Goal: Task Accomplishment & Management: Manage account settings

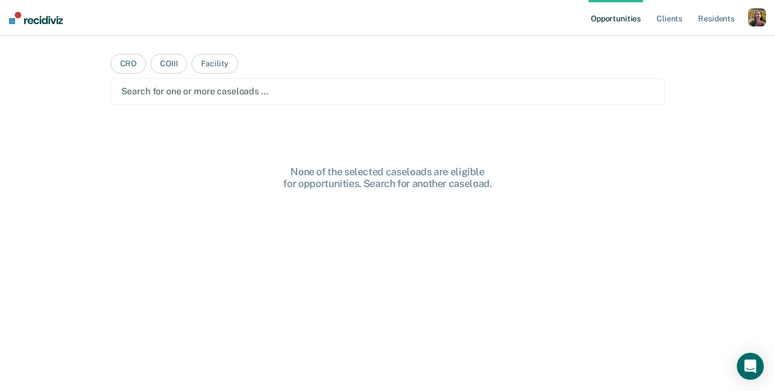
click at [758, 15] on div "button" at bounding box center [757, 17] width 18 height 18
click at [679, 51] on div "Profile How it works Log Out" at bounding box center [712, 59] width 108 height 55
click at [682, 43] on link "Profile" at bounding box center [712, 46] width 90 height 10
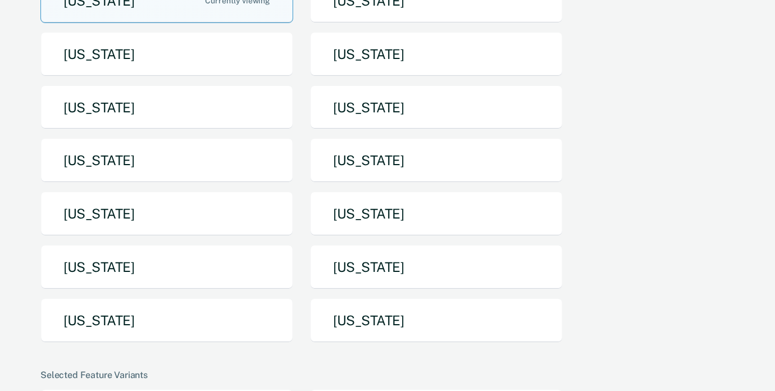
scroll to position [145, 0]
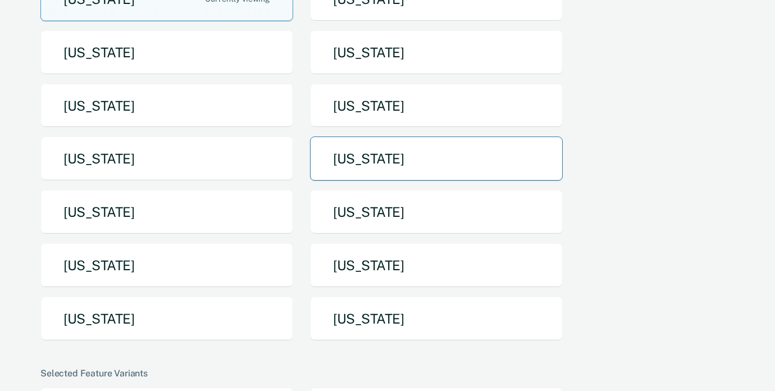
click at [402, 171] on button "[US_STATE]" at bounding box center [436, 158] width 253 height 44
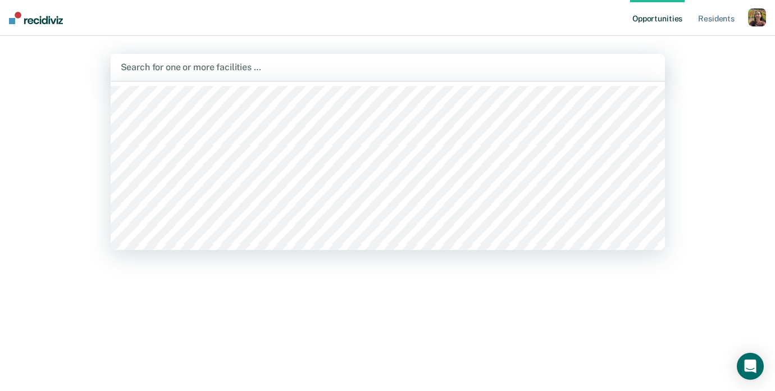
click at [333, 66] on div at bounding box center [388, 67] width 534 height 13
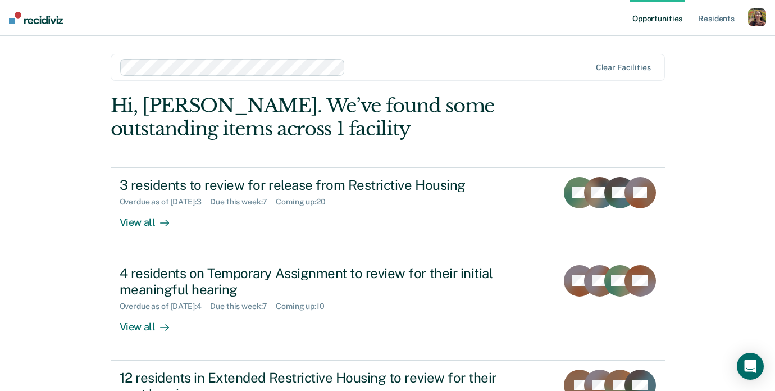
scroll to position [119, 0]
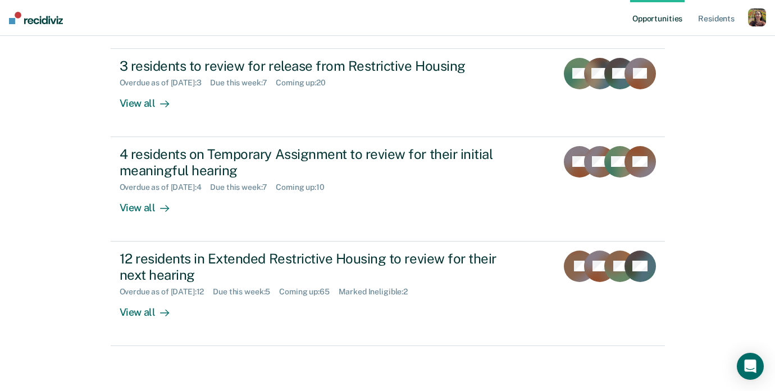
click at [759, 24] on div "button" at bounding box center [757, 17] width 18 height 18
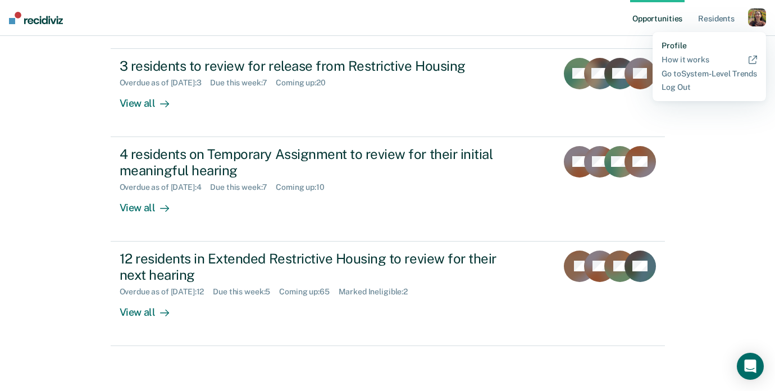
click at [673, 44] on link "Profile" at bounding box center [709, 46] width 95 height 10
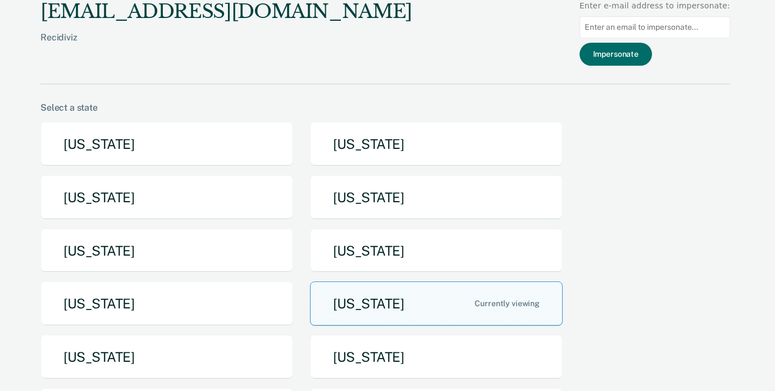
click at [654, 27] on input at bounding box center [655, 27] width 151 height 22
paste input "[PERSON_NAME][EMAIL_ADDRESS][PERSON_NAME][DOMAIN_NAME]"
type input "[PERSON_NAME][EMAIL_ADDRESS][PERSON_NAME][DOMAIN_NAME]"
click at [636, 67] on div "[EMAIL_ADDRESS][DOMAIN_NAME] Recidiviz Enter e-mail address to impersonate: [PE…" at bounding box center [385, 42] width 690 height 84
click at [637, 55] on button "Impersonate" at bounding box center [616, 54] width 72 height 23
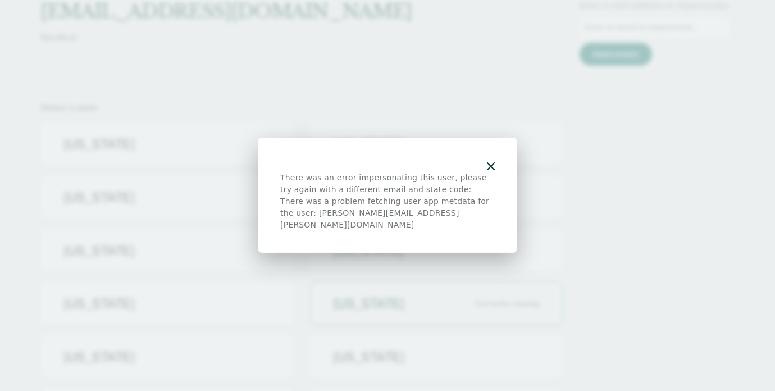
click at [488, 170] on icon "button" at bounding box center [491, 166] width 8 height 8
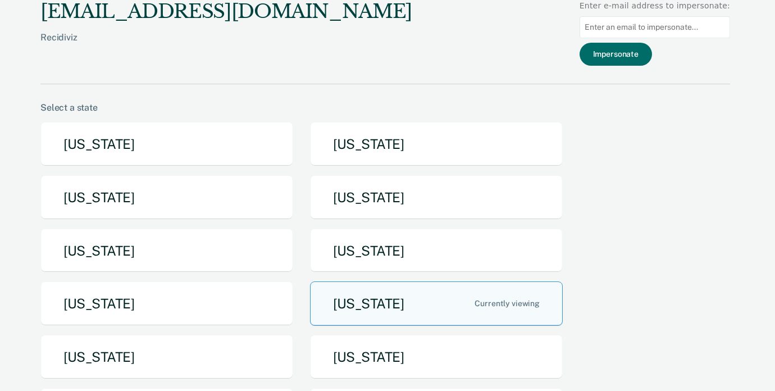
click at [641, 20] on input at bounding box center [655, 27] width 151 height 22
paste input "[PERSON_NAME][EMAIL_ADDRESS][PERSON_NAME][DOMAIN_NAME]"
type input "[PERSON_NAME][EMAIL_ADDRESS][PERSON_NAME][DOMAIN_NAME]"
click at [629, 60] on button "Impersonate" at bounding box center [616, 54] width 72 height 23
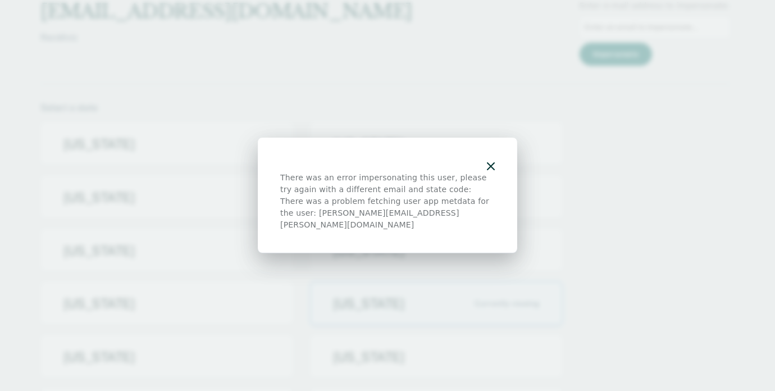
click at [502, 169] on div "There was an error impersonating this user, please try again with a different e…" at bounding box center [387, 196] width 259 height 116
click at [494, 169] on icon "button" at bounding box center [491, 166] width 8 height 8
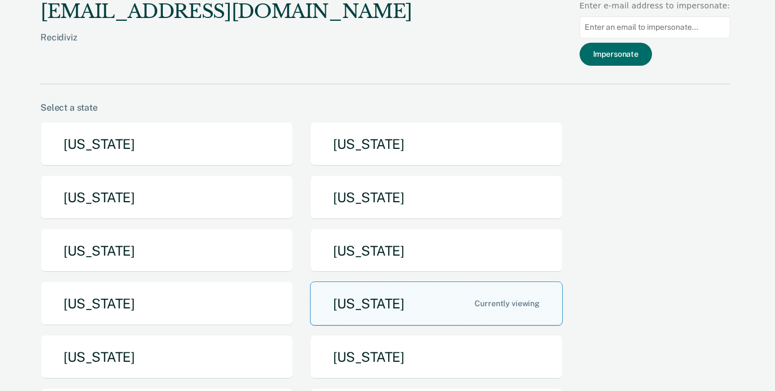
click at [693, 24] on input at bounding box center [655, 27] width 151 height 22
paste input "[DOMAIN_NAME][EMAIL_ADDRESS][DOMAIN_NAME]"
type input "[DOMAIN_NAME][EMAIL_ADDRESS][DOMAIN_NAME]"
click at [634, 61] on button "Impersonate" at bounding box center [616, 54] width 72 height 23
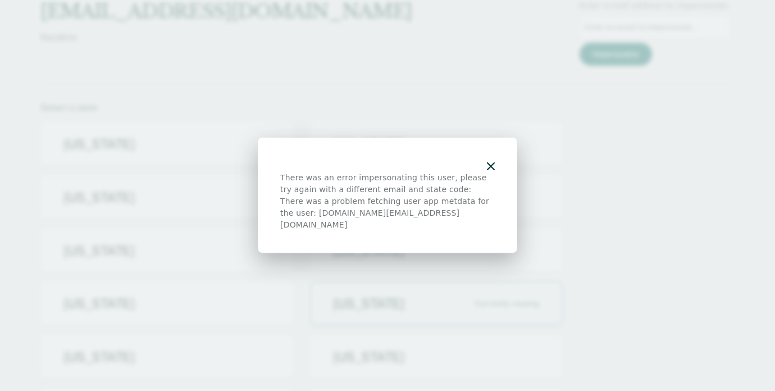
click at [494, 170] on icon "button" at bounding box center [491, 166] width 8 height 8
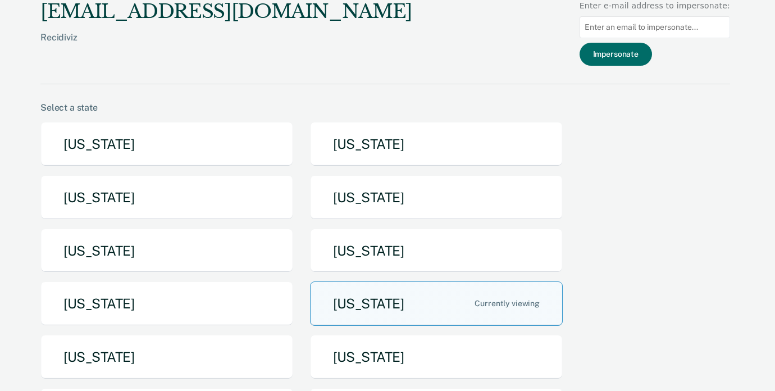
click at [658, 189] on div "There was an error impersonating this user, please try again with a different e…" at bounding box center [387, 195] width 775 height 391
click at [413, 309] on button "[US_STATE]" at bounding box center [436, 303] width 253 height 44
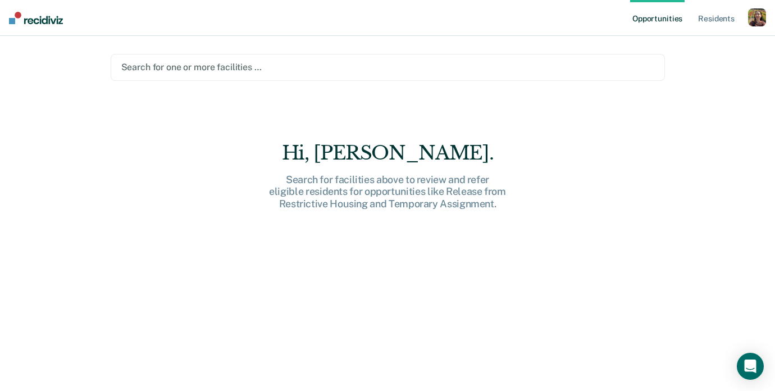
type input "n"
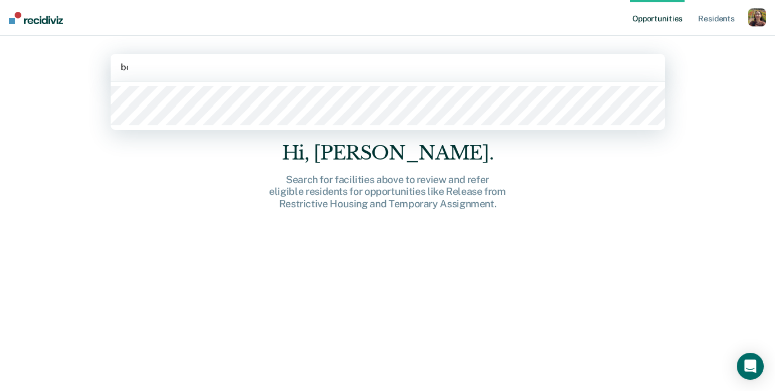
type input "boo"
